Goal: Transaction & Acquisition: Book appointment/travel/reservation

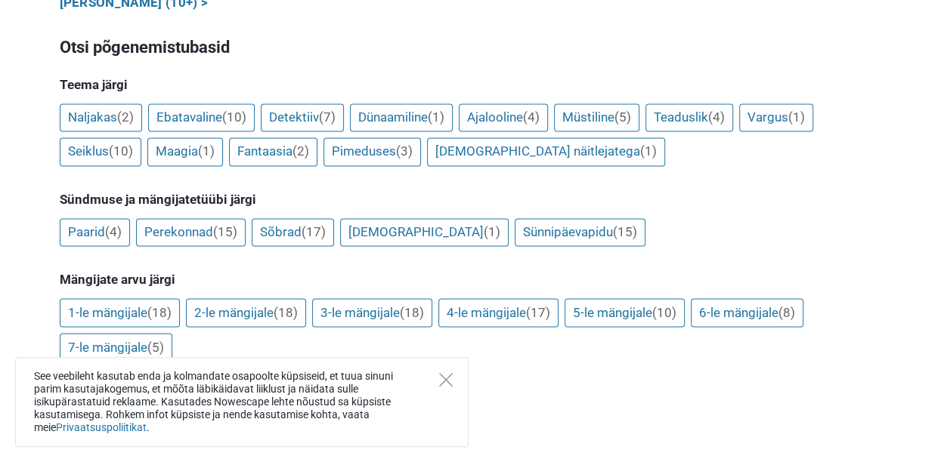
scroll to position [1285, 0]
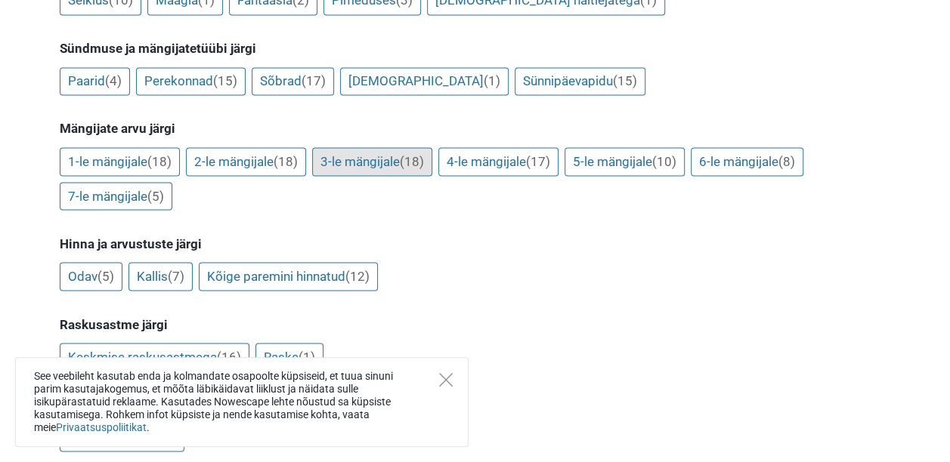
click at [385, 147] on link "3-le mängijale (18)" at bounding box center [372, 161] width 120 height 29
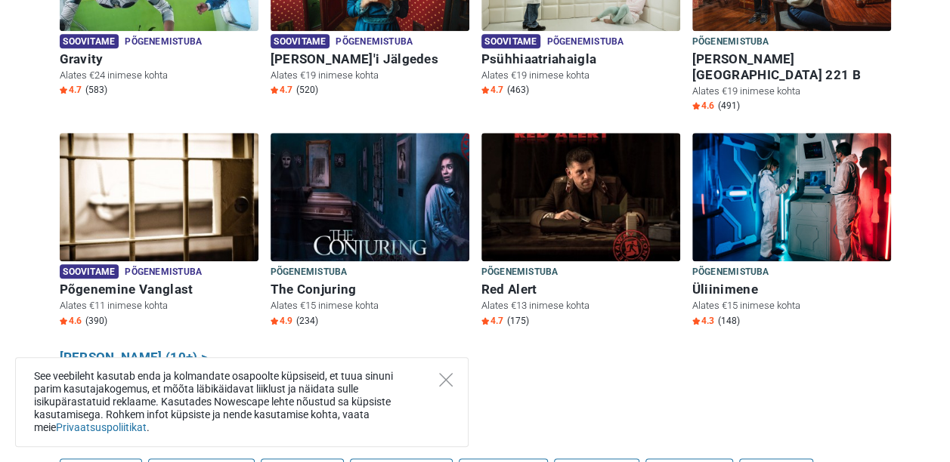
scroll to position [831, 0]
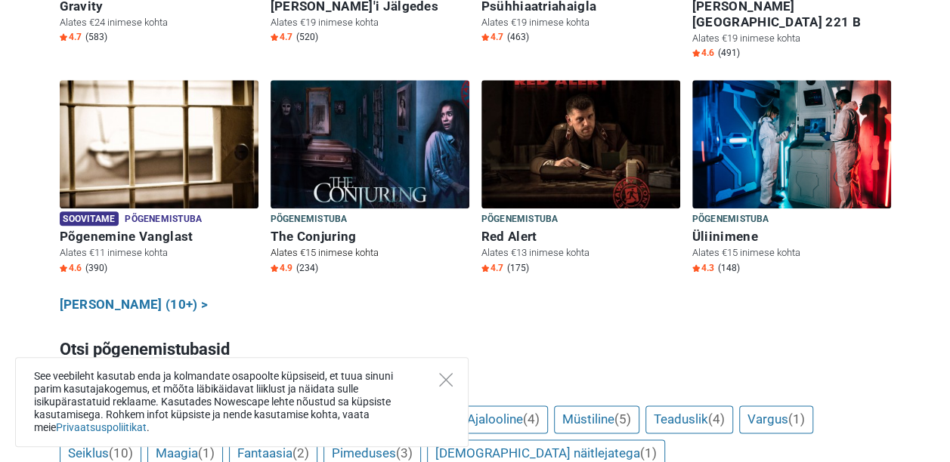
click at [356, 151] on img at bounding box center [370, 144] width 199 height 128
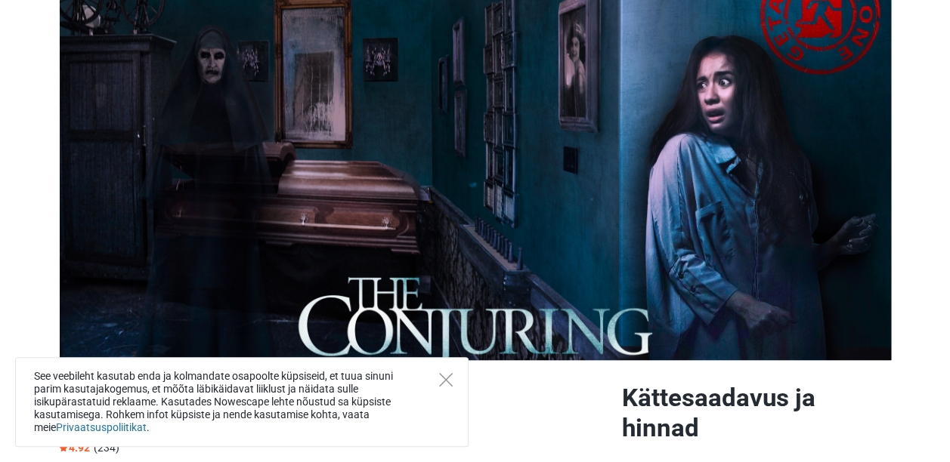
scroll to position [76, 0]
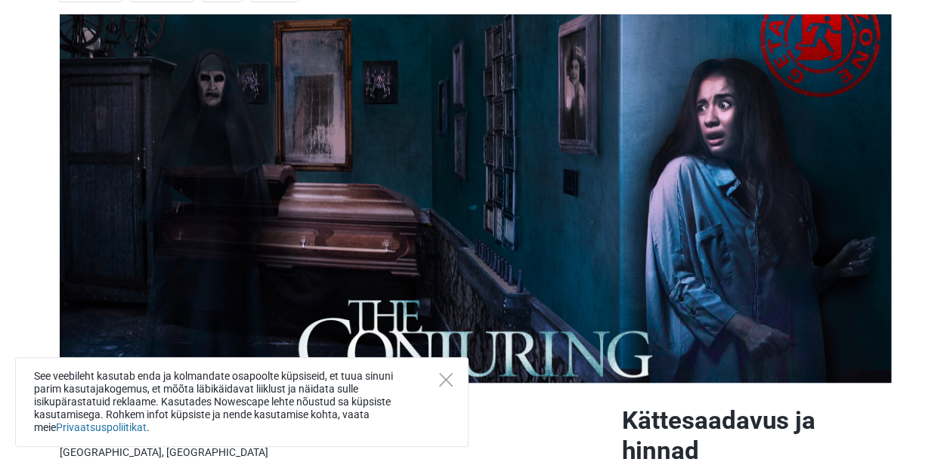
click at [455, 376] on div "See veebileht kasutab enda ja kolmandate osapoolte küpsiseid, et tuua sinuni pa…" at bounding box center [241, 402] width 453 height 90
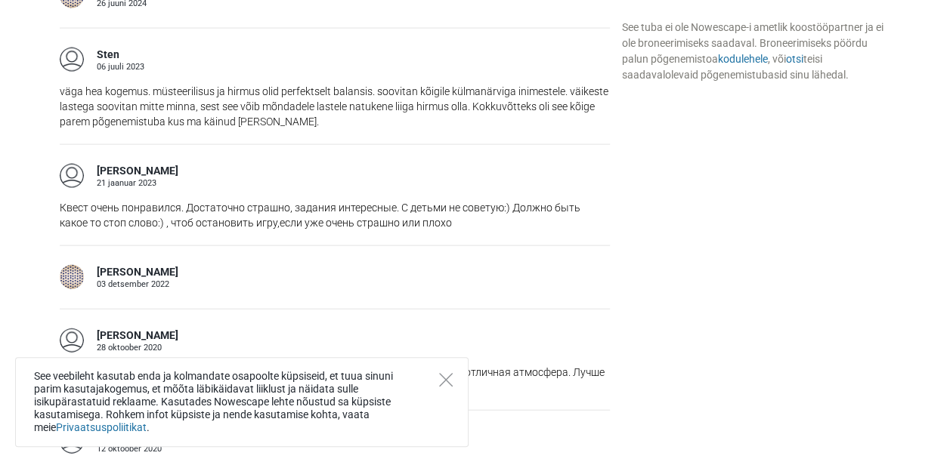
scroll to position [1889, 0]
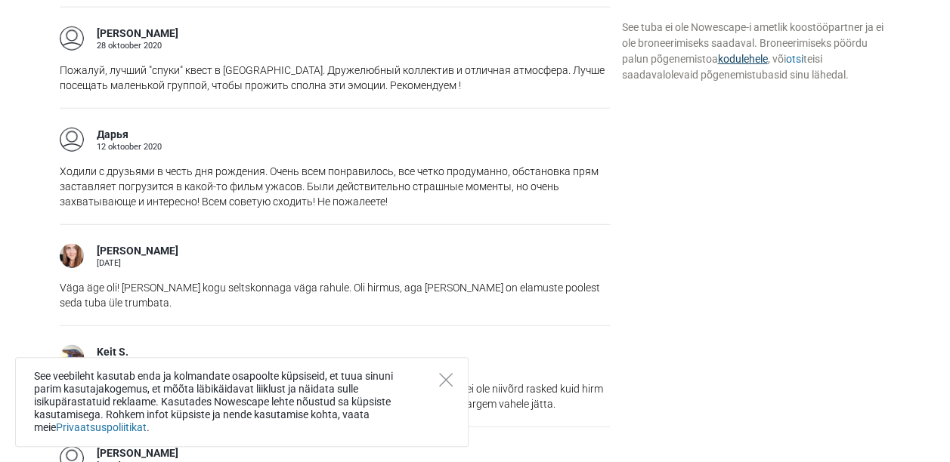
click at [737, 62] on link "kodulehele" at bounding box center [742, 59] width 50 height 12
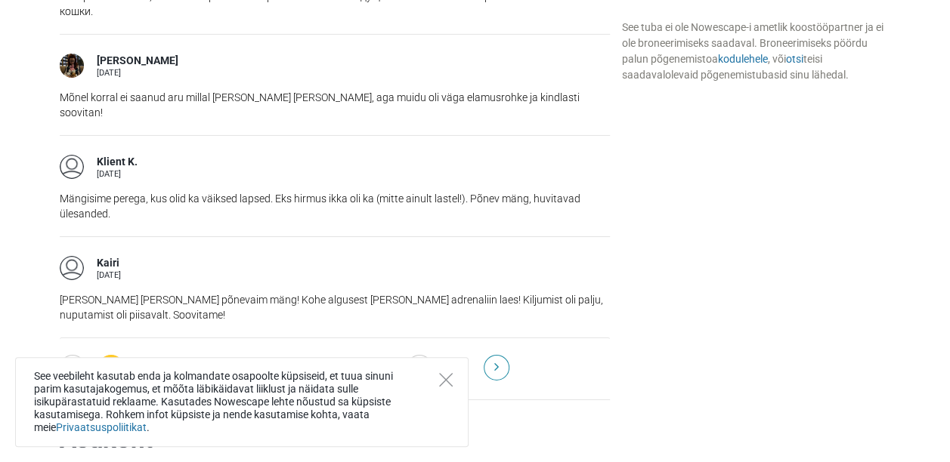
scroll to position [2645, 0]
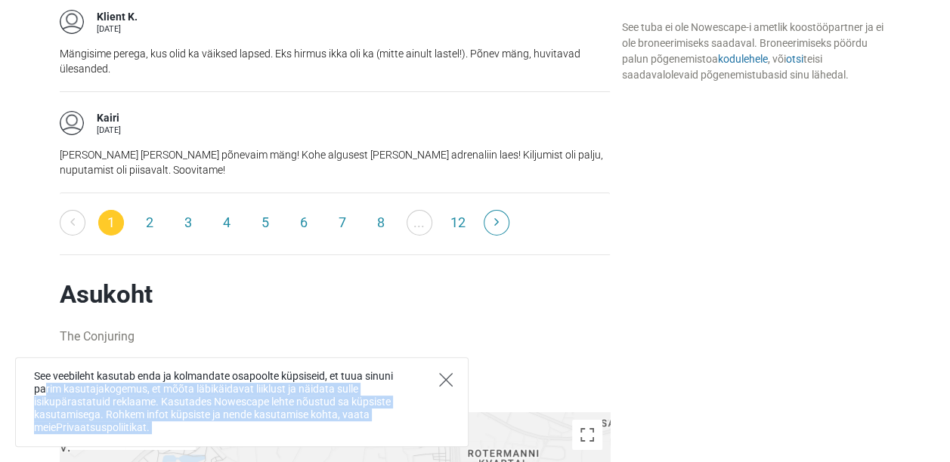
click at [441, 375] on div "See veebileht kasutab enda ja kolmandate osapoolte küpsiseid, et tuua sinuni pa…" at bounding box center [241, 402] width 453 height 90
drag, startPoint x: 441, startPoint y: 375, endPoint x: 455, endPoint y: 381, distance: 14.9
click at [455, 381] on div "See veebileht kasutab enda ja kolmandate osapoolte küpsiseid, et tuua sinuni pa…" at bounding box center [241, 402] width 453 height 90
click at [441, 378] on icon "Close" at bounding box center [446, 380] width 14 height 14
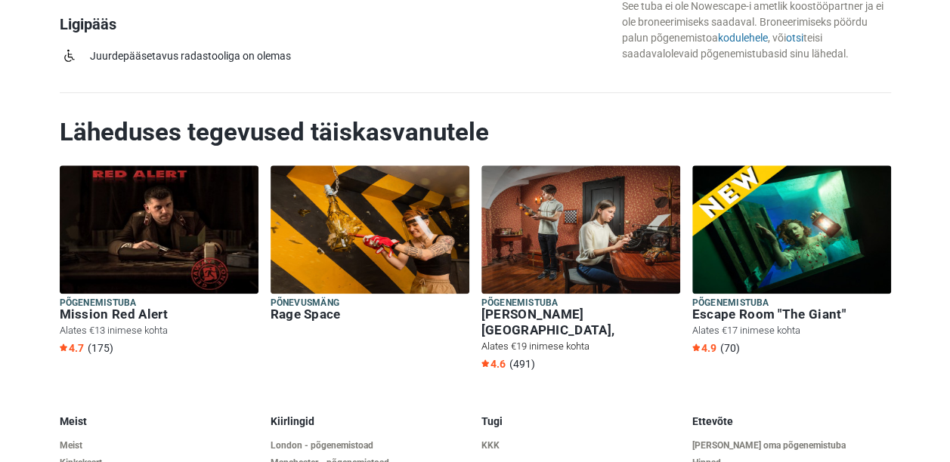
scroll to position [3249, 0]
